Goal: Check status: Check status

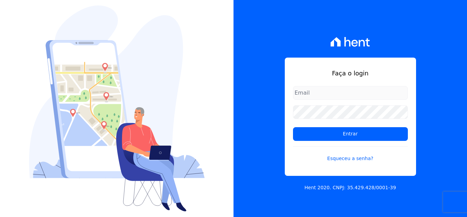
click at [366, 92] on input "email" at bounding box center [350, 93] width 115 height 14
type input "[EMAIL_ADDRESS][DOMAIN_NAME]"
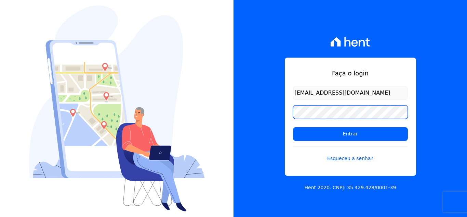
click at [293, 127] on input "Entrar" at bounding box center [350, 134] width 115 height 14
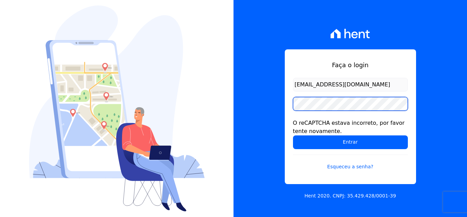
click at [293, 135] on input "Entrar" at bounding box center [350, 142] width 115 height 14
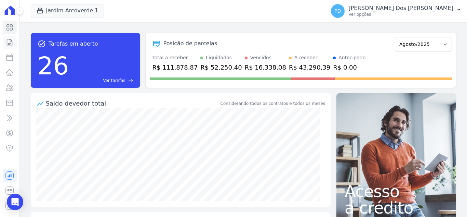
click at [8, 40] on icon at bounding box center [9, 42] width 8 height 8
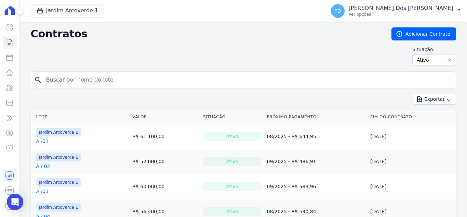
click at [68, 79] on input "search" at bounding box center [247, 80] width 411 height 14
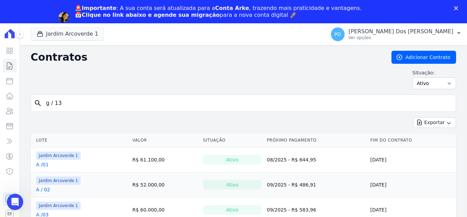
type input "g / 13"
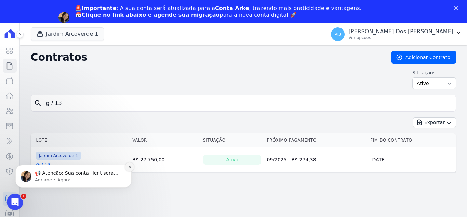
click at [130, 166] on icon "Dismiss notification" at bounding box center [130, 167] width 4 height 4
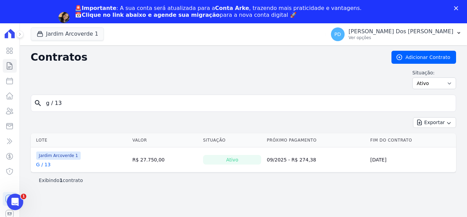
click at [47, 163] on link "G / 13" at bounding box center [43, 164] width 14 height 7
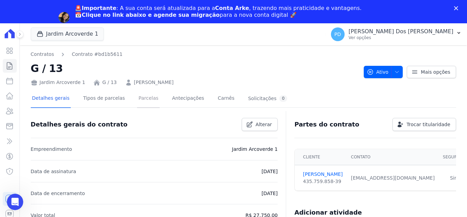
click at [145, 101] on link "Parcelas" at bounding box center [148, 99] width 23 height 18
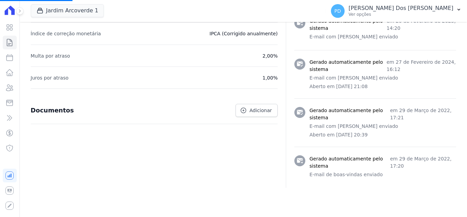
scroll to position [328, 0]
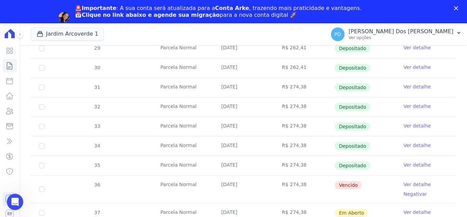
scroll to position [239, 0]
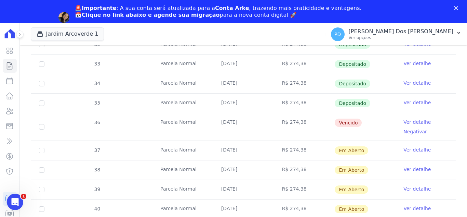
click at [406, 120] on link "Ver detalhe" at bounding box center [417, 121] width 27 height 7
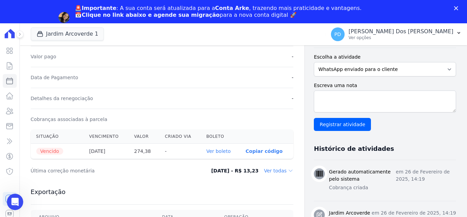
scroll to position [205, 0]
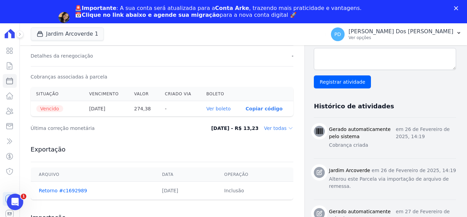
click at [228, 109] on link "Ver boleto" at bounding box center [218, 108] width 24 height 5
